Goal: Book appointment/travel/reservation

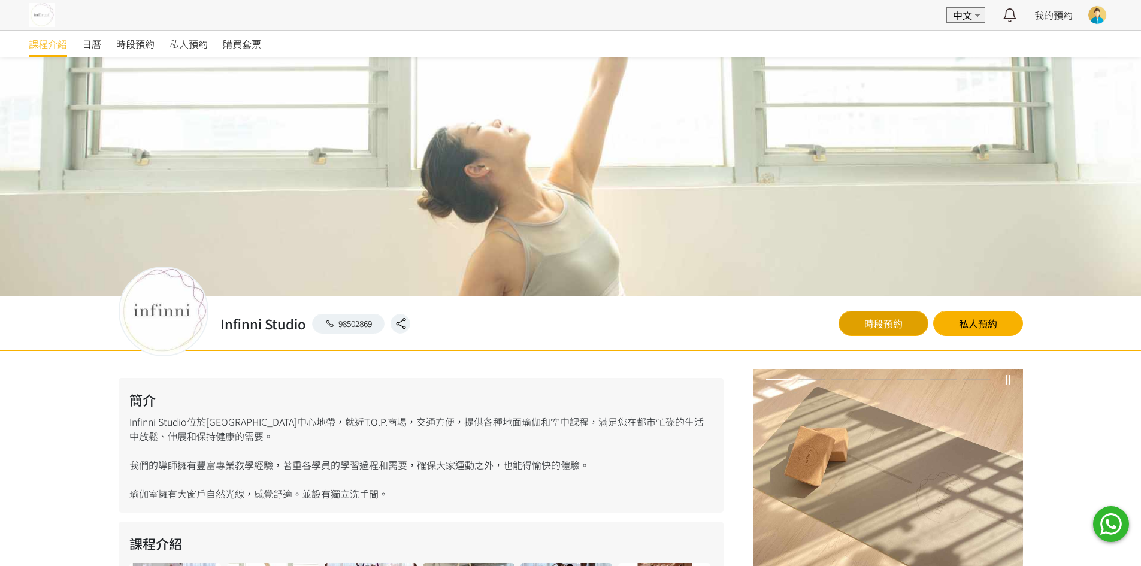
click at [856, 329] on link "時段預約" at bounding box center [883, 323] width 90 height 25
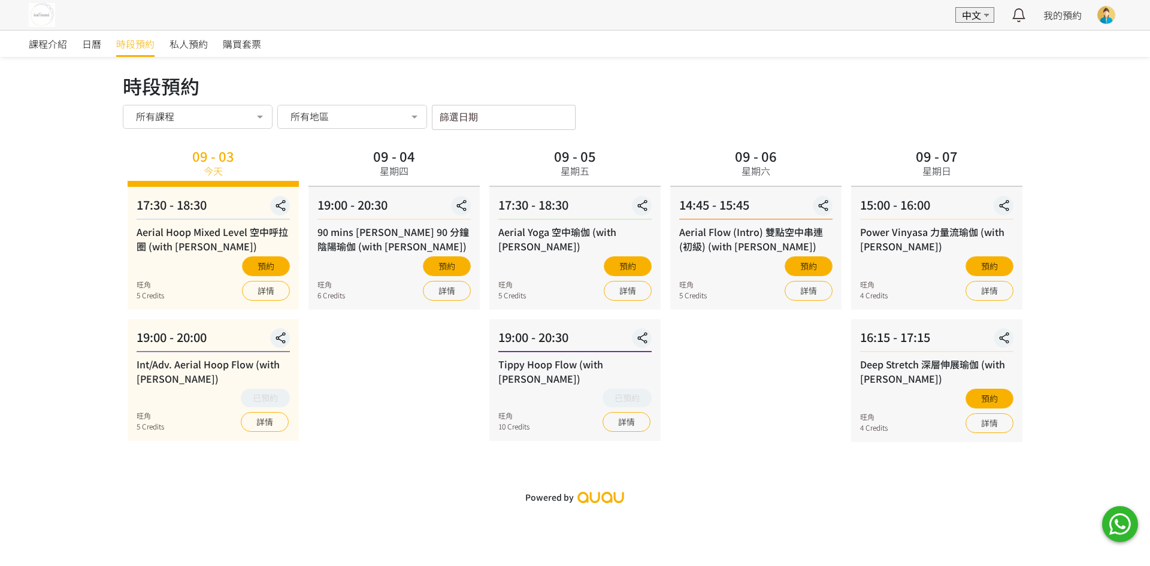
click at [522, 125] on div "篩選日期 [DATE] Sun Mon Tue Wed Thu Fri Sat 1 2 3 4 5 6 7 8 9 10 11 12 13 14 15 16 …" at bounding box center [504, 117] width 144 height 25
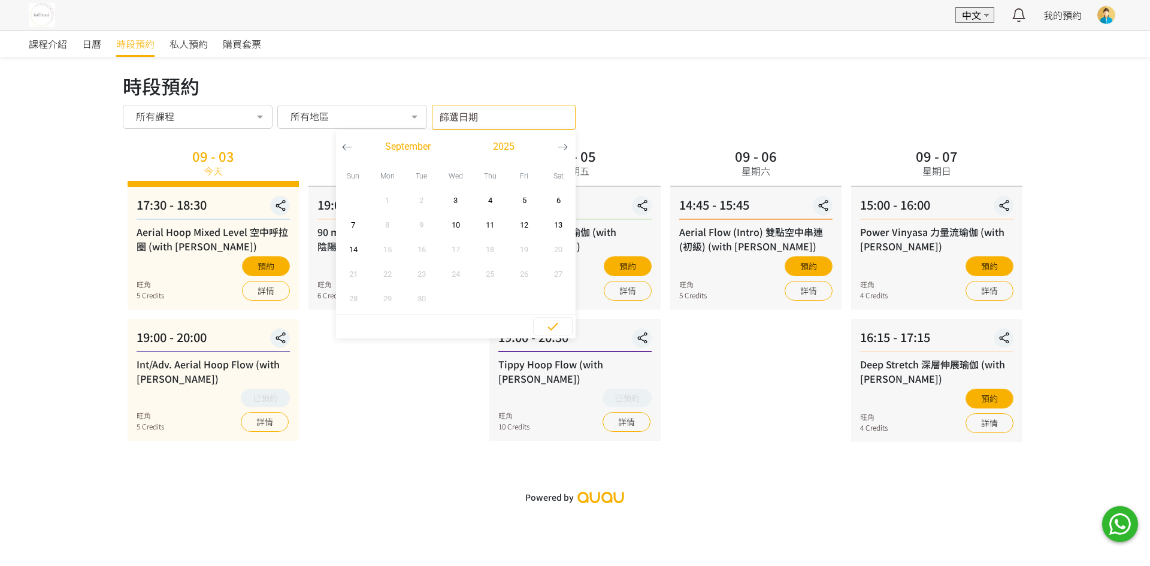
click at [559, 143] on icon "button" at bounding box center [562, 147] width 10 height 10
click at [350, 149] on icon "button" at bounding box center [347, 147] width 10 height 10
click at [460, 205] on span "3" at bounding box center [455, 201] width 27 height 12
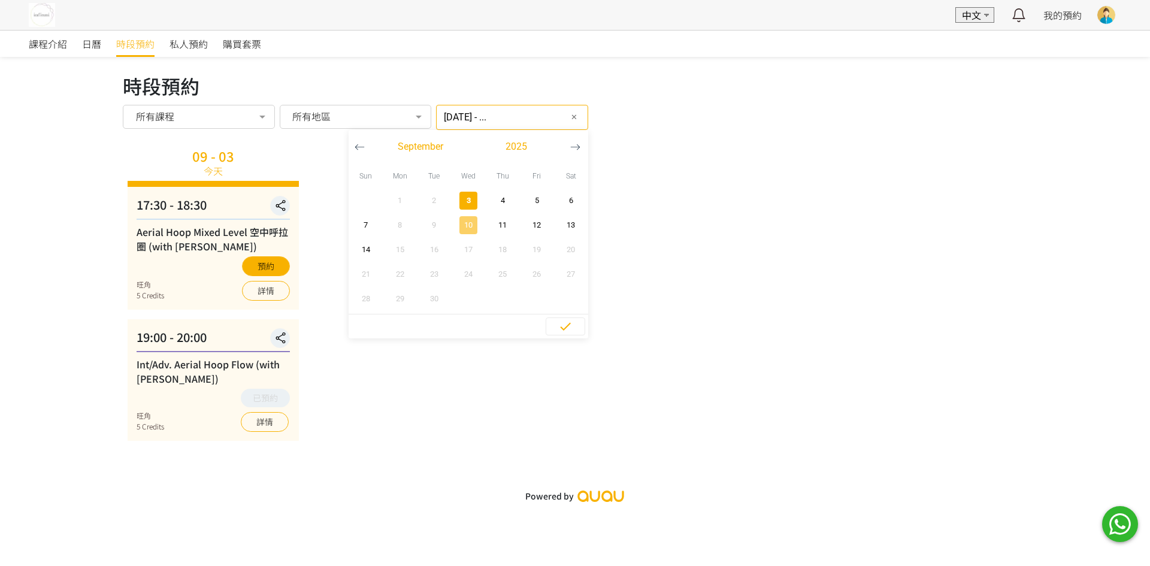
click at [466, 229] on span "10" at bounding box center [467, 225] width 27 height 12
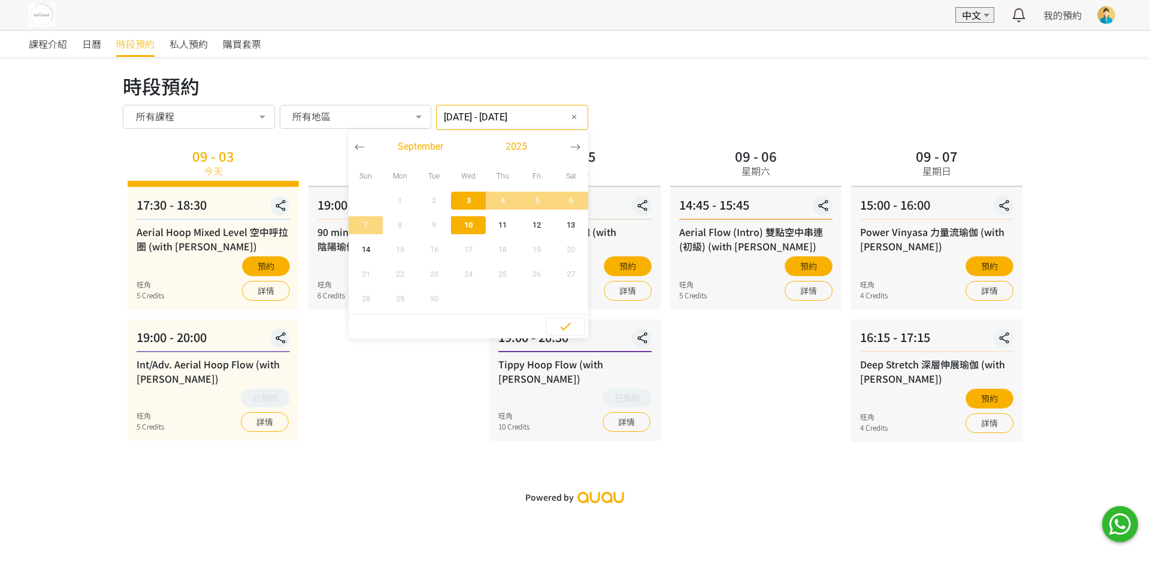
click at [466, 229] on span "10" at bounding box center [467, 225] width 27 height 12
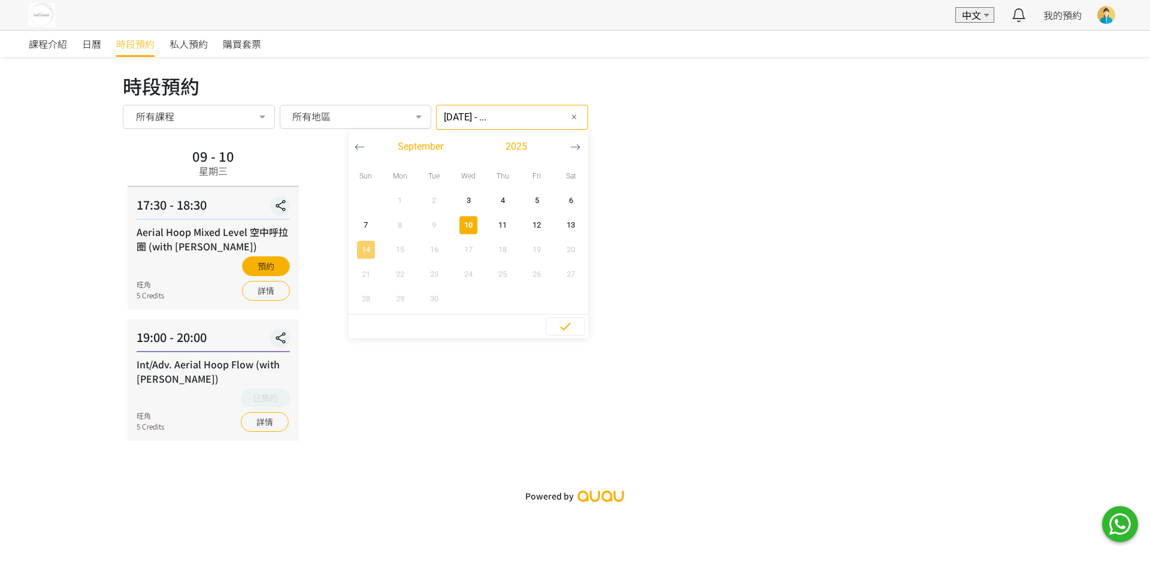
click at [358, 250] on span "14" at bounding box center [365, 250] width 27 height 12
type input "[DATE] - [DATE]"
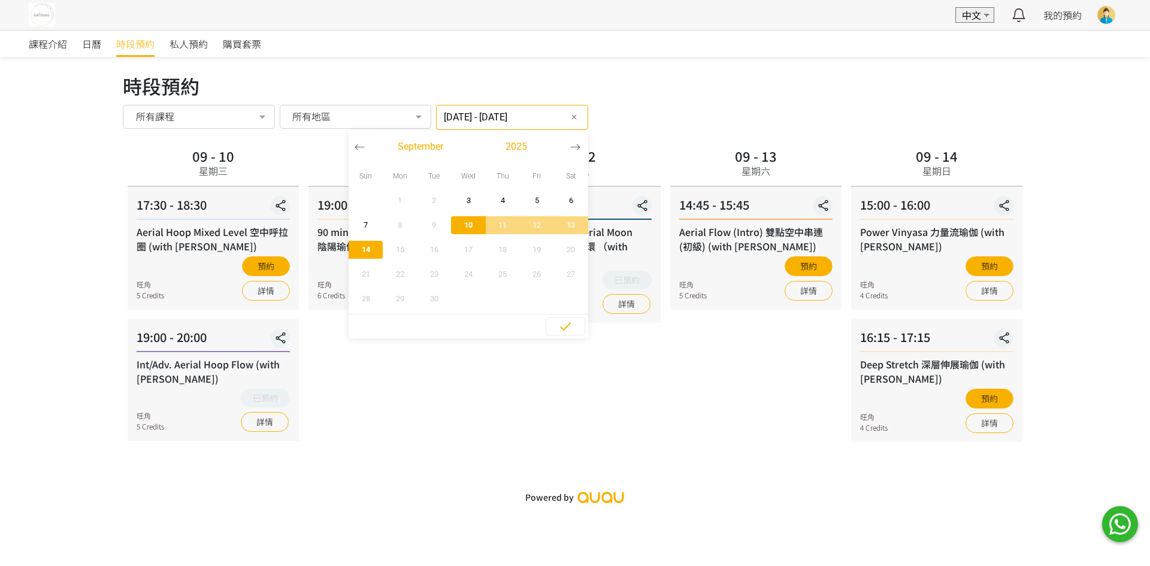
click at [359, 440] on div "09 - 11 星期四 19:00 - 20:30 90 mins Yin Yang 90 分鐘陰陽瑜伽 (with [PERSON_NAME]) 旺角 6 …" at bounding box center [394, 293] width 181 height 298
